Goal: Navigation & Orientation: Find specific page/section

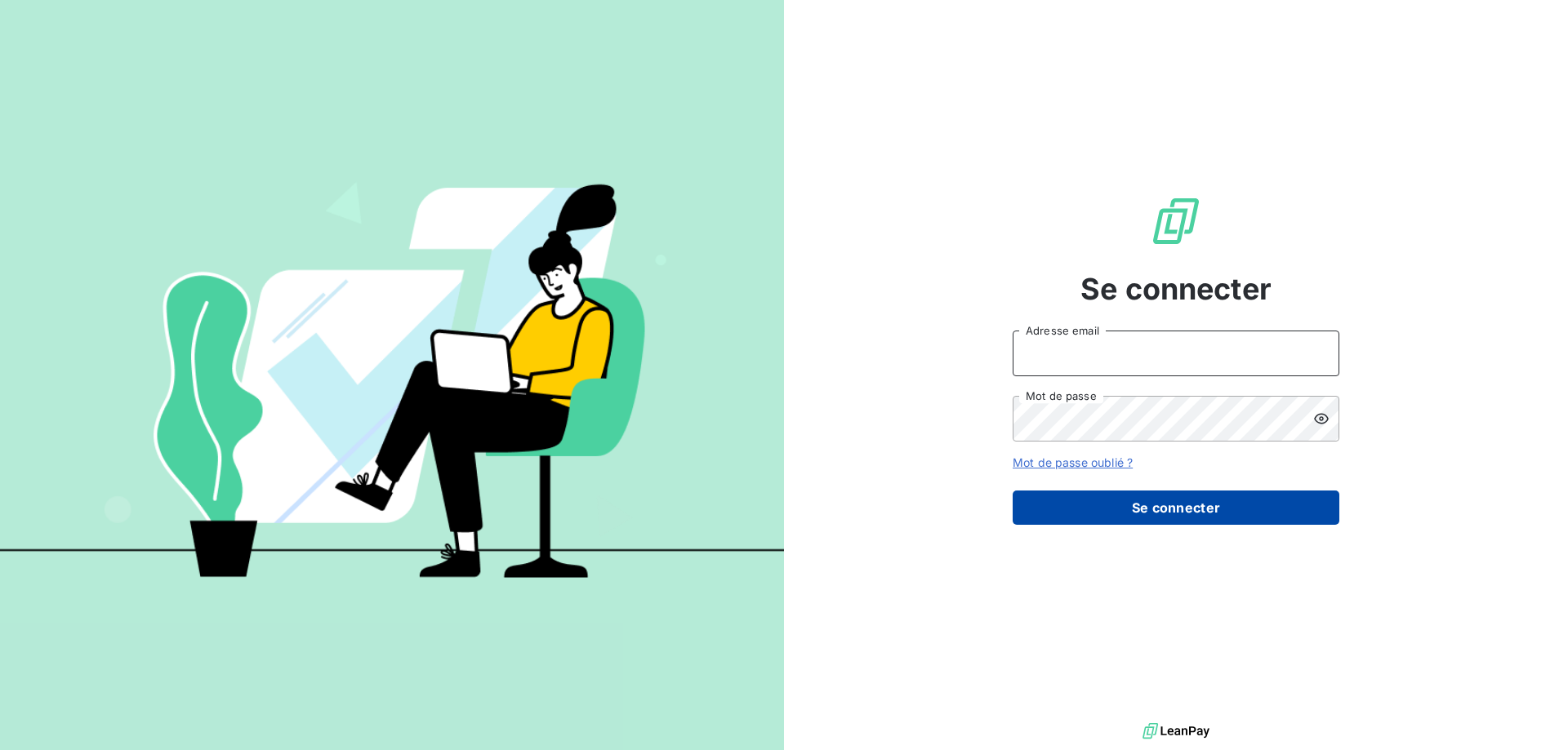
type input "[PERSON_NAME][EMAIL_ADDRESS][DOMAIN_NAME]"
click at [1085, 512] on button "Se connecter" at bounding box center [1175, 508] width 327 height 34
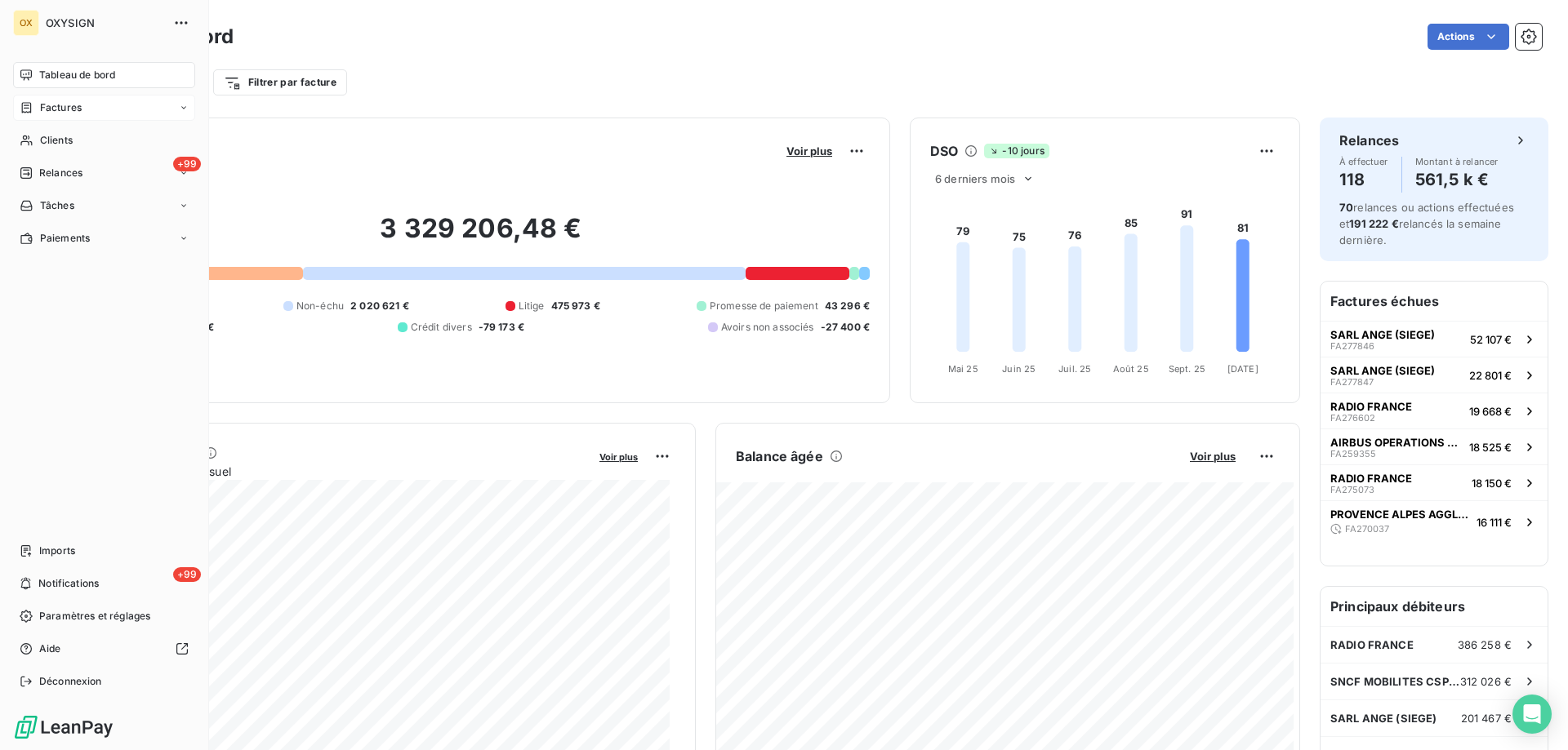
click at [52, 107] on span "Factures" at bounding box center [60, 108] width 41 height 15
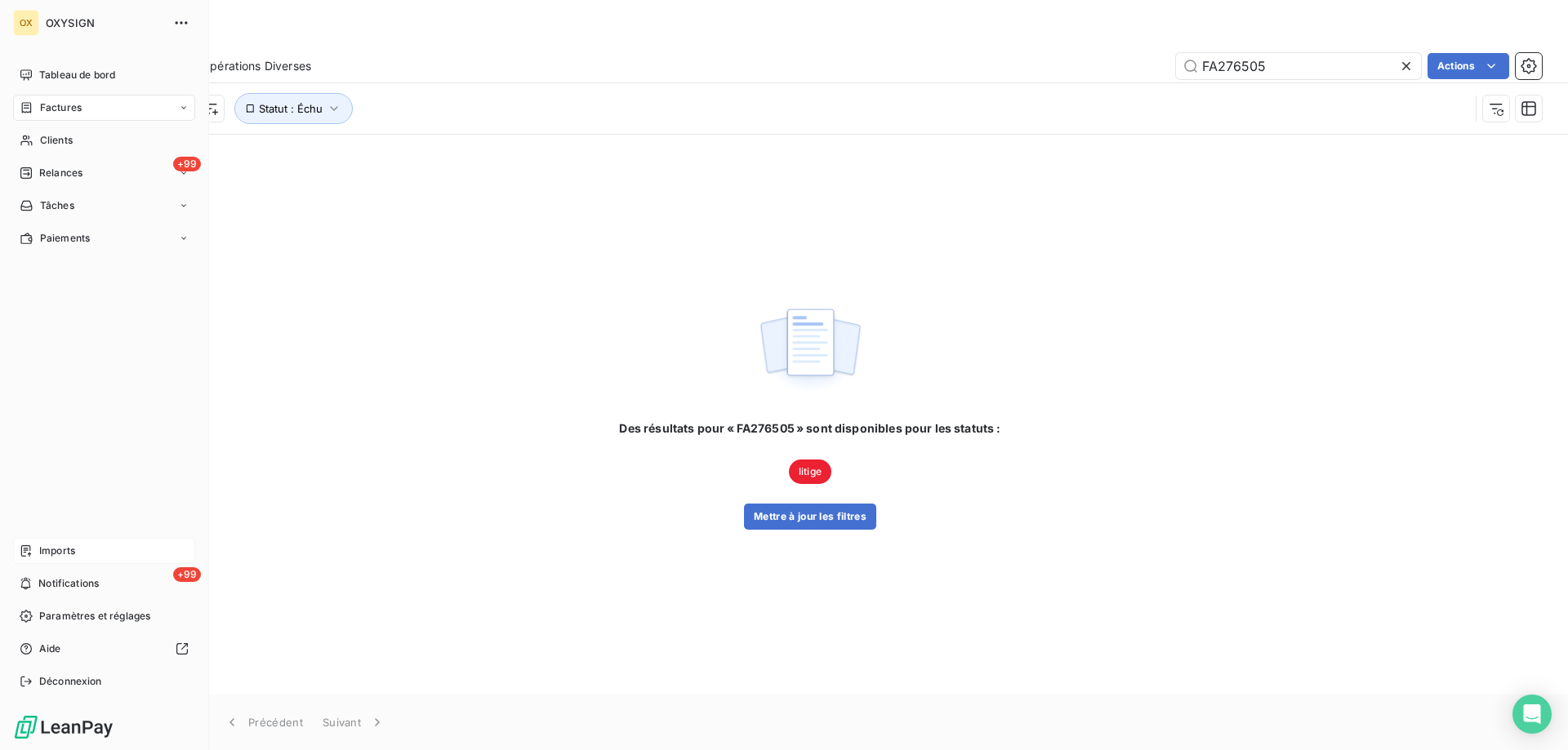
click at [63, 545] on span "Imports" at bounding box center [57, 551] width 36 height 15
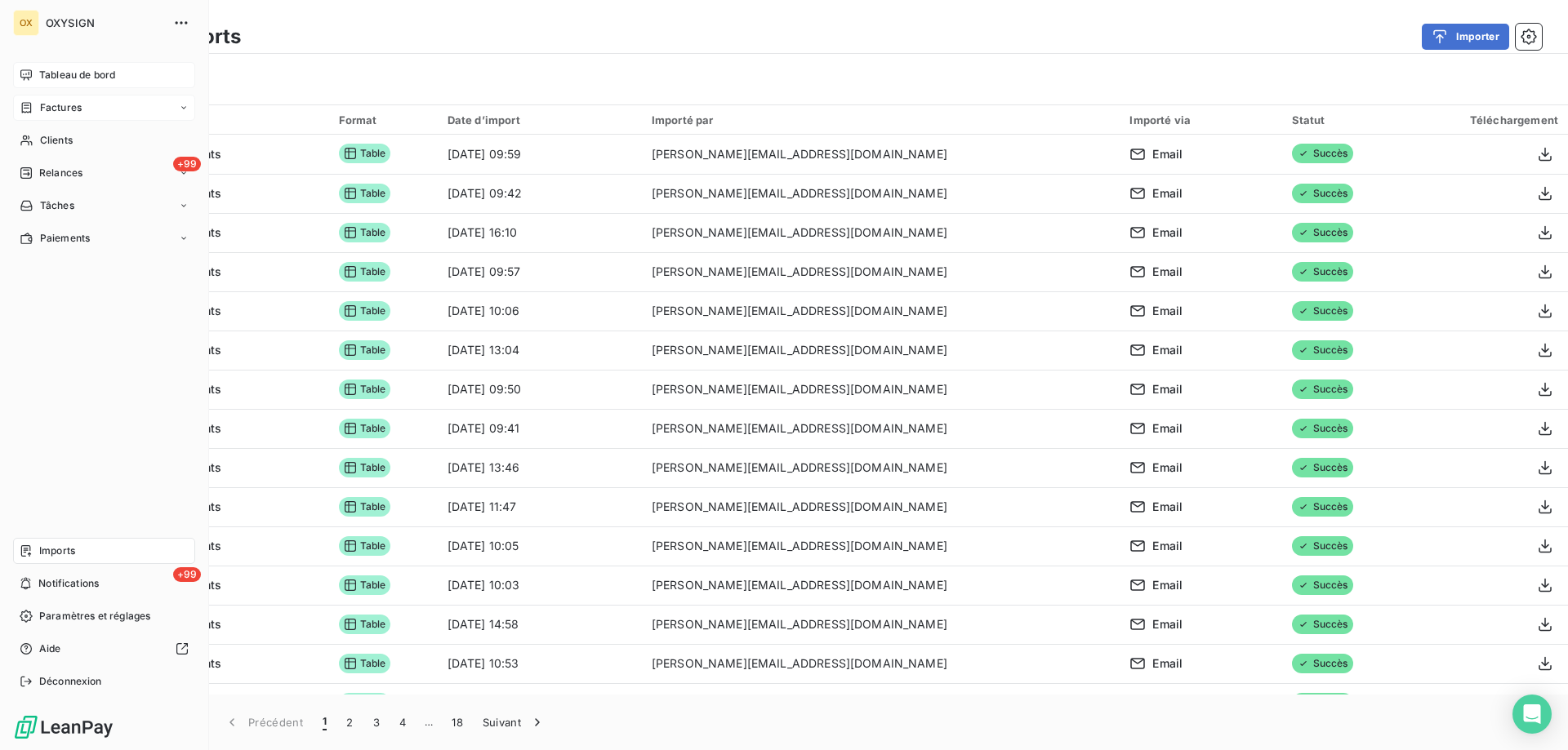
click at [60, 74] on span "Tableau de bord" at bounding box center [77, 75] width 76 height 15
